Goal: Communication & Community: Ask a question

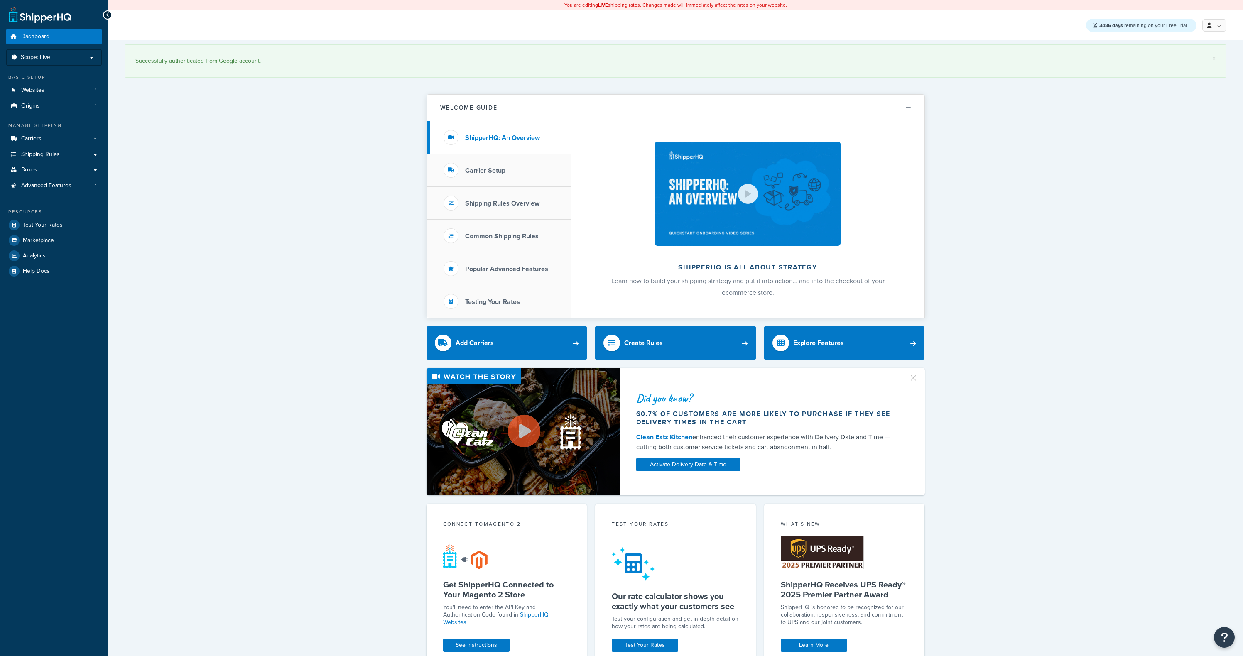
click at [1097, 170] on div "× Successfully authenticated from Google account. Welcome Guide ShipperHQ: An O…" at bounding box center [675, 543] width 1135 height 1006
click at [271, 216] on div "× Successfully authenticated from Google account. Welcome Guide ShipperHQ: An O…" at bounding box center [675, 543] width 1135 height 1006
click at [1221, 634] on icon "Open Resource Center" at bounding box center [1224, 637] width 8 height 12
click at [1174, 553] on link "Get Help from Support" at bounding box center [1182, 552] width 86 height 13
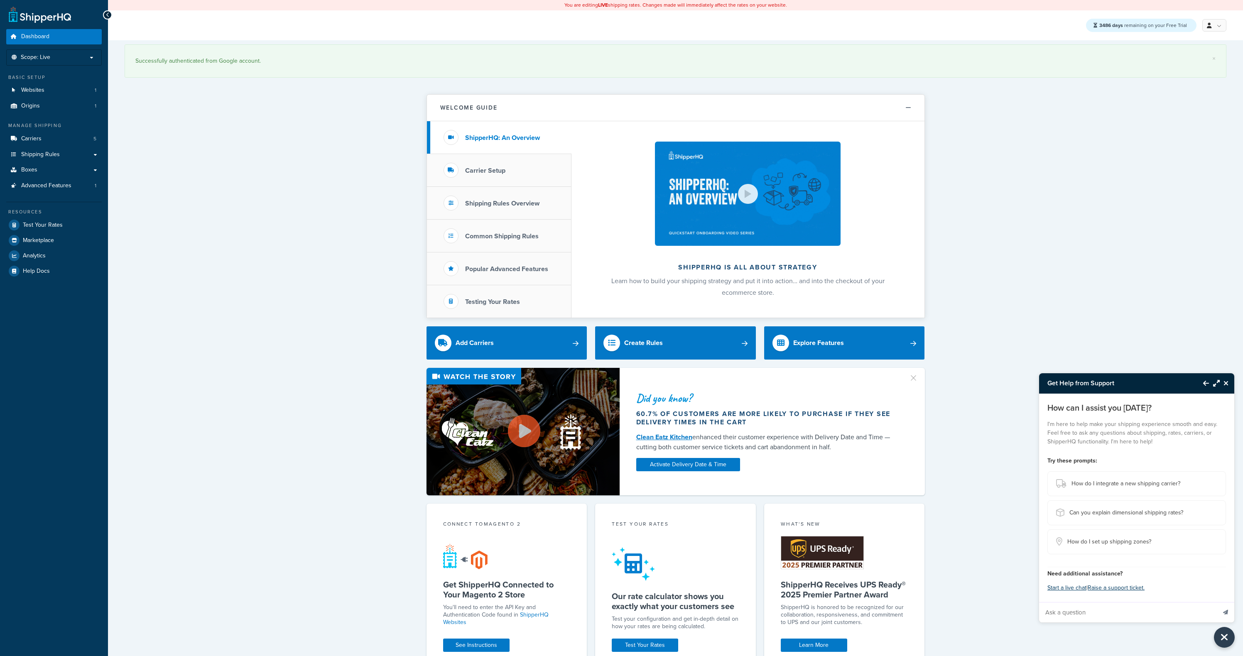
click at [1084, 616] on input "Ask a question" at bounding box center [1127, 612] width 177 height 20
type input "say the word "hello" and nothing else"
click at [1216, 602] on button "Send message" at bounding box center [1224, 612] width 17 height 20
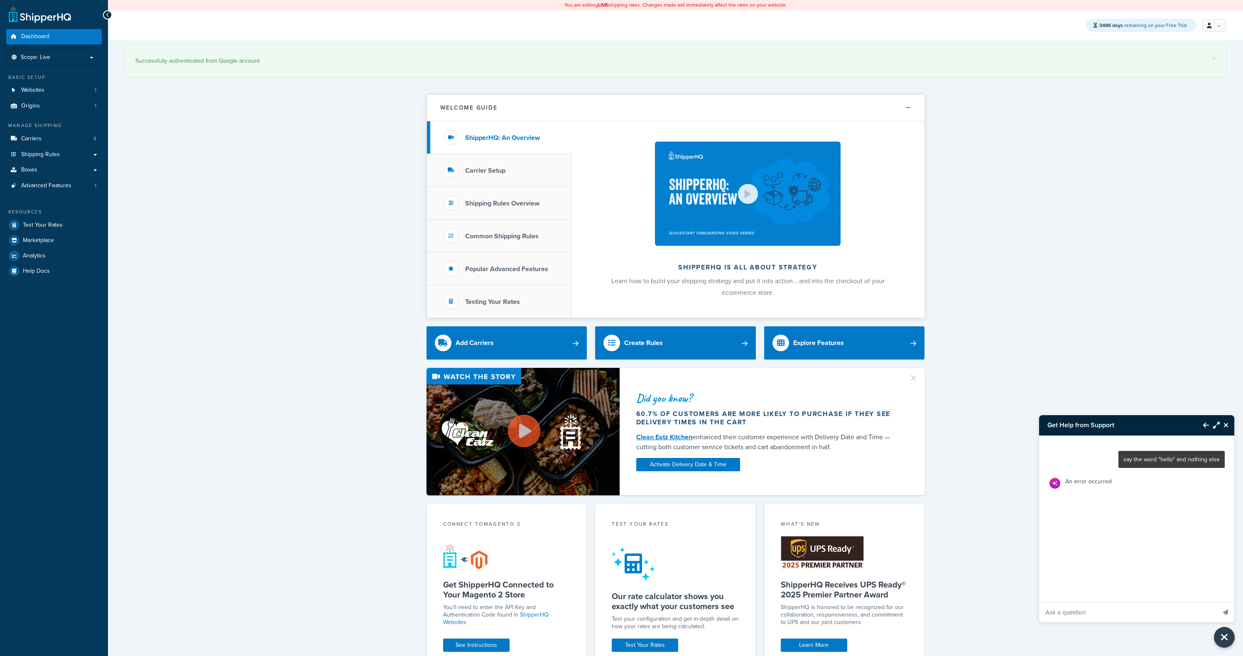
click at [1081, 231] on div "× Successfully authenticated from Google account. Welcome Guide ShipperHQ: An O…" at bounding box center [675, 543] width 1135 height 1006
click at [1044, 215] on div "× Successfully authenticated from Google account. Welcome Guide ShipperHQ: An O…" at bounding box center [675, 543] width 1135 height 1006
click at [1228, 421] on button "Close Resource Center" at bounding box center [1226, 425] width 15 height 10
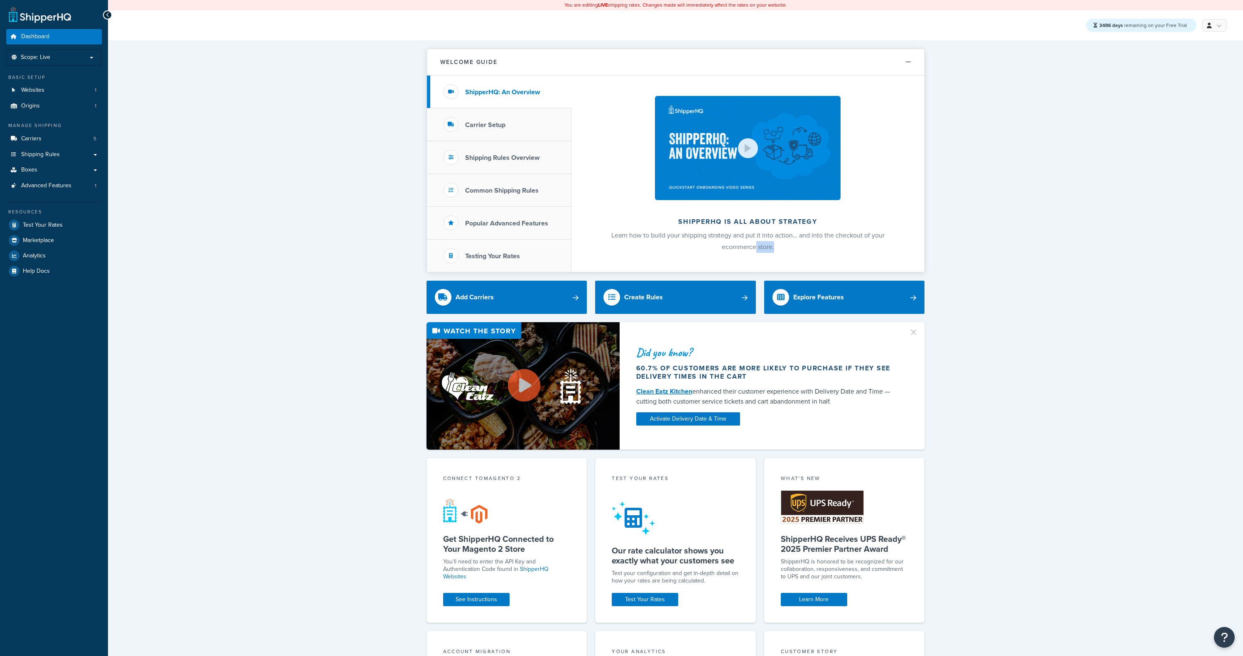
click at [1026, 304] on div "Welcome Guide ShipperHQ: An Overview Carrier Setup Shipping Rules Overview Comm…" at bounding box center [675, 520] width 1135 height 960
click at [1227, 644] on button "Open Resource Center" at bounding box center [1224, 637] width 23 height 23
click at [1187, 551] on link "Get Help from Support" at bounding box center [1182, 552] width 86 height 13
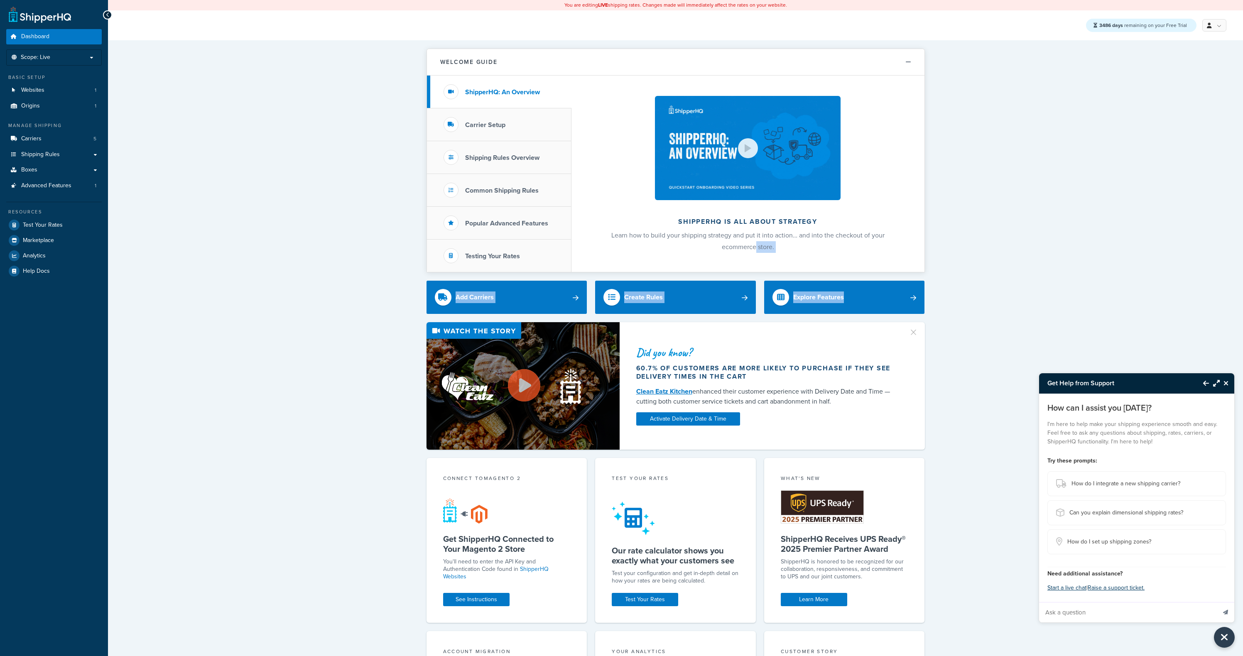
click at [1101, 610] on input "Ask a question" at bounding box center [1127, 612] width 177 height 20
type input "say the word "hello" and nothing else"
click at [1227, 610] on icon "Send message" at bounding box center [1225, 612] width 5 height 5
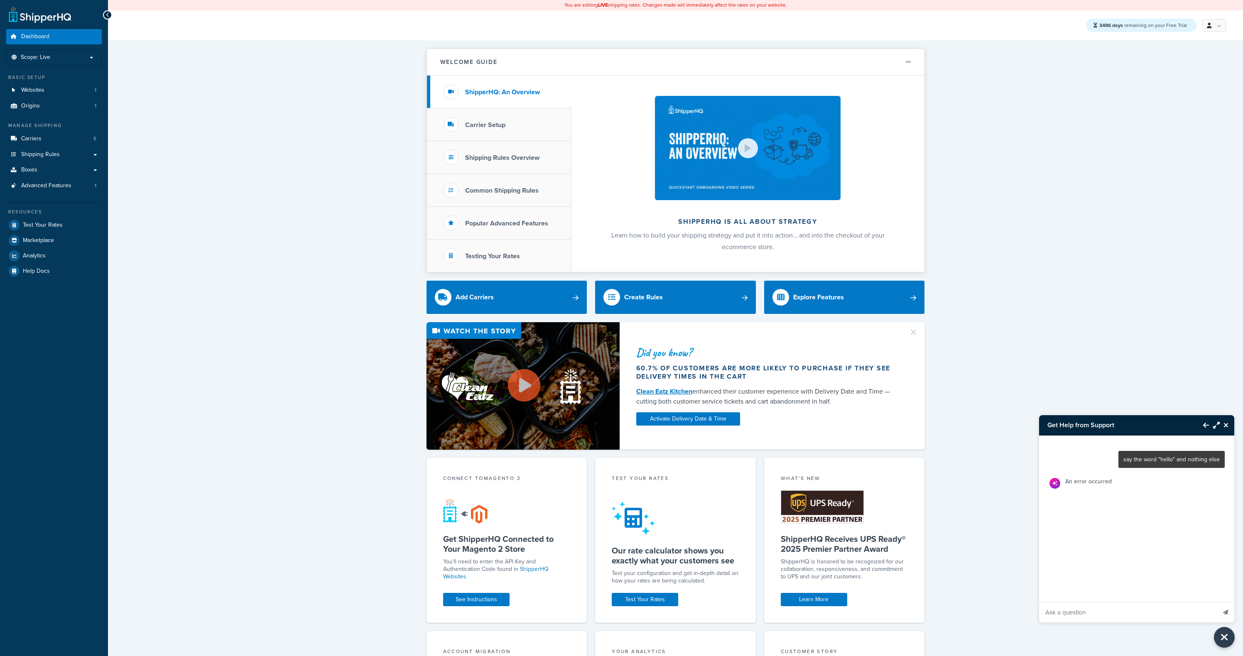
click at [1082, 341] on div "Did you know? 60.7% of customers are more likely to purchase if they see delive…" at bounding box center [675, 385] width 1101 height 127
